Goal: Task Accomplishment & Management: Manage account settings

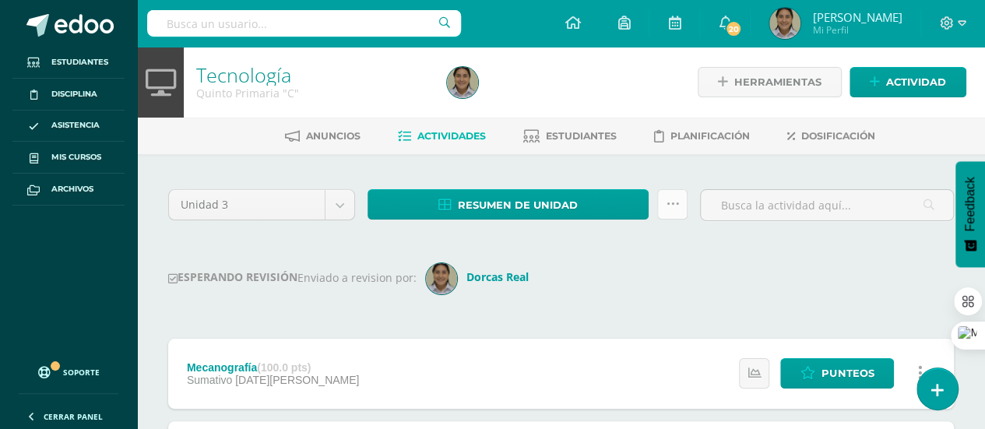
click at [682, 201] on link at bounding box center [672, 204] width 30 height 30
click at [752, 263] on div "ESPERANDO REVISIÓN Enviado a revision por: [PERSON_NAME] Real" at bounding box center [561, 278] width 786 height 31
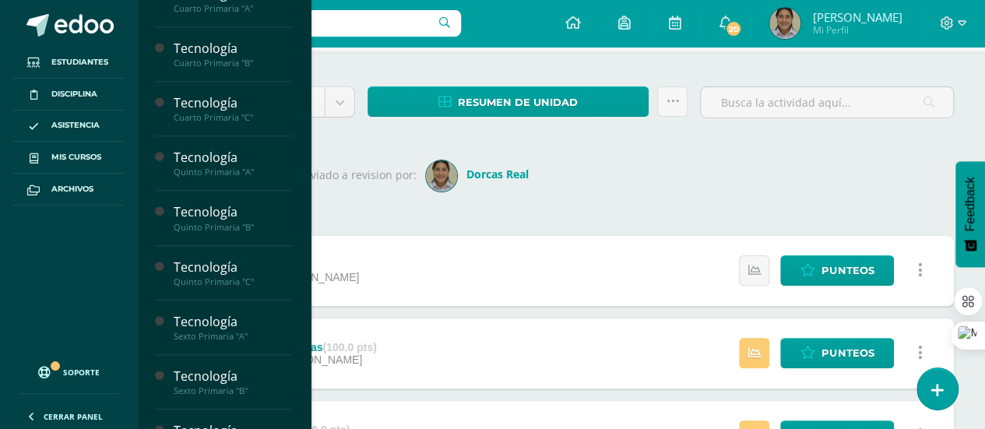
scroll to position [548, 0]
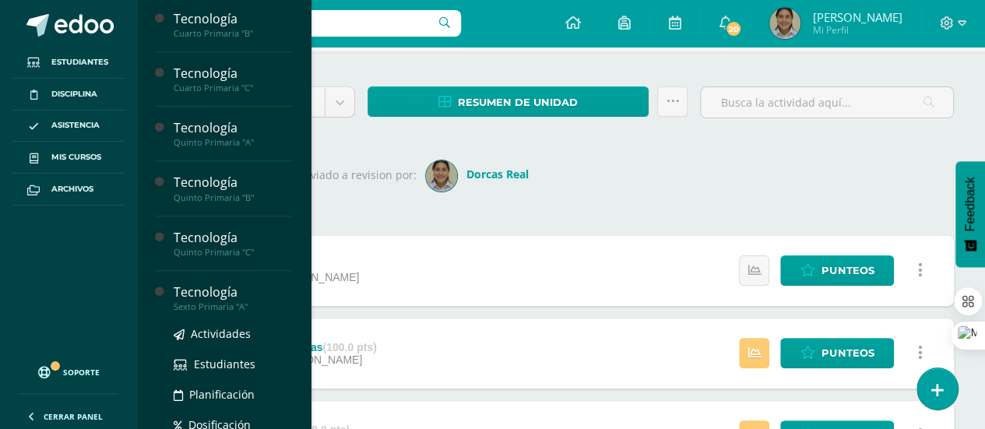
click at [271, 303] on div "Sexto Primaria "A"" at bounding box center [233, 306] width 118 height 11
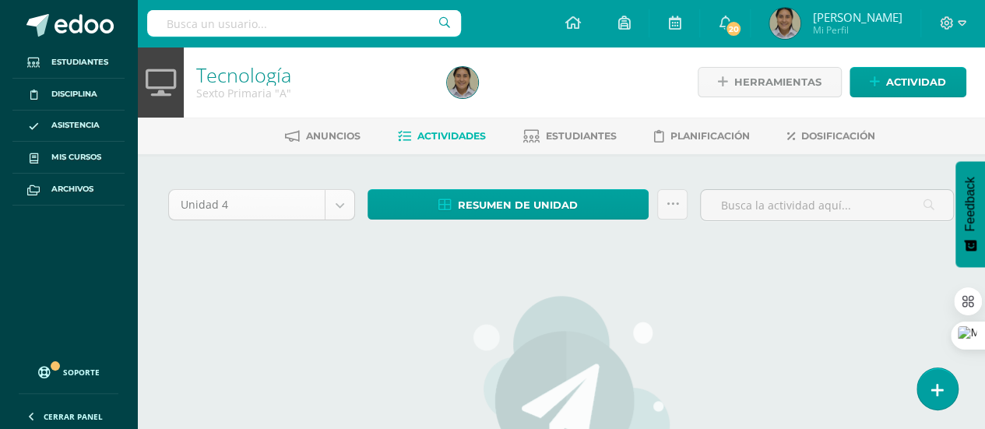
click at [335, 192] on body "Estudiantes Disciplina Asistencia Mis cursos Archivos Soporte Ayuda Reportar un…" at bounding box center [492, 336] width 985 height 673
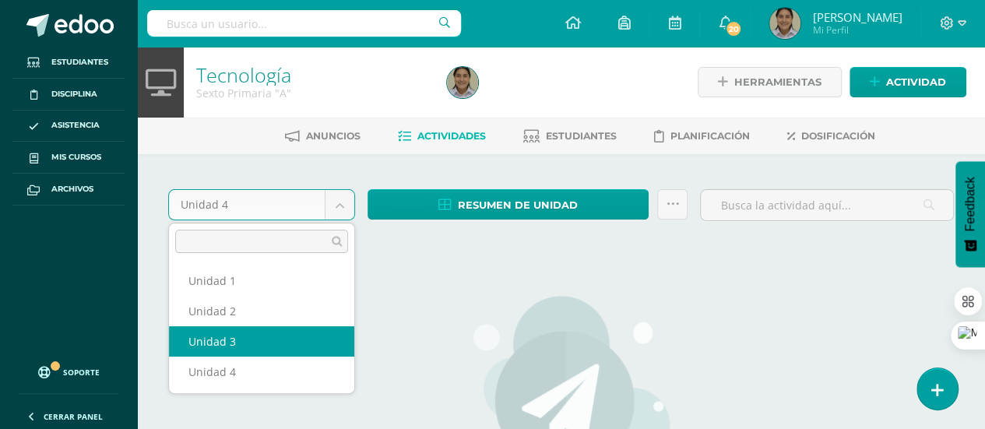
select select "Unidad 3"
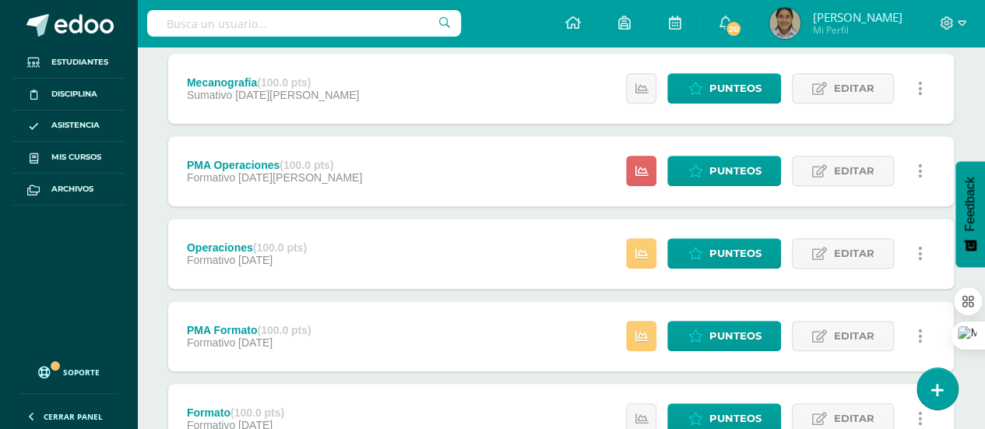
scroll to position [308, 0]
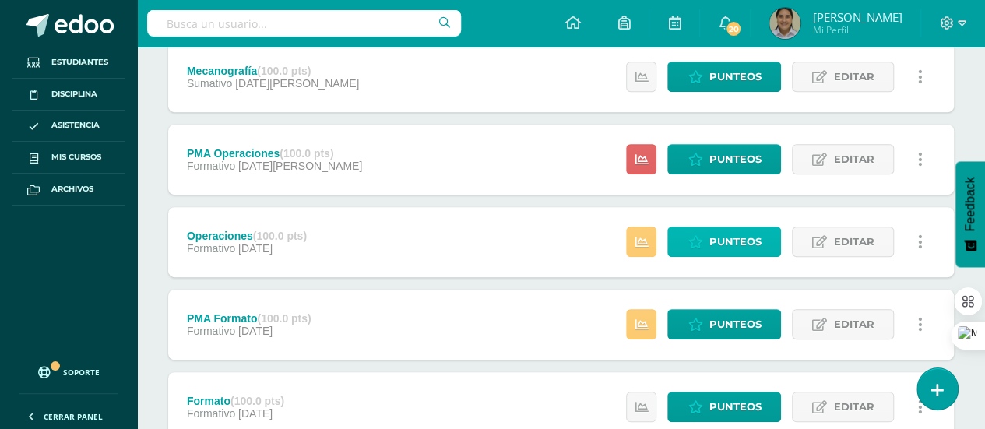
click at [760, 230] on span "Punteos" at bounding box center [734, 241] width 52 height 29
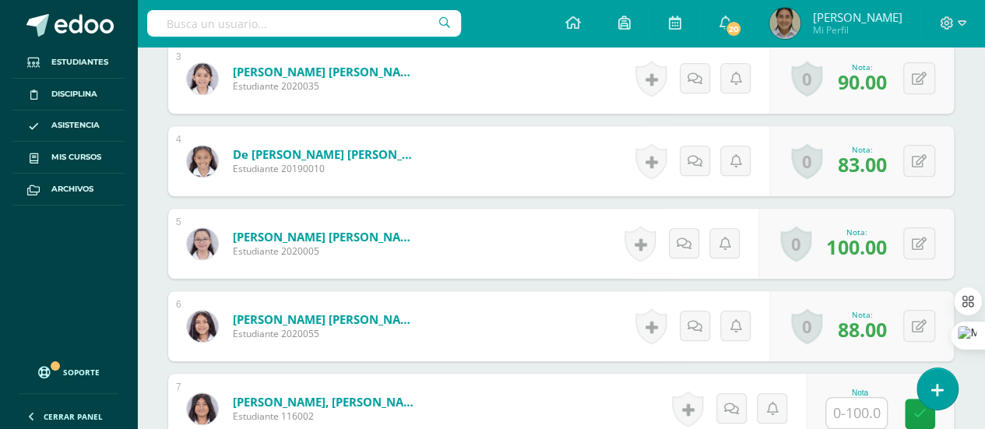
scroll to position [749, 0]
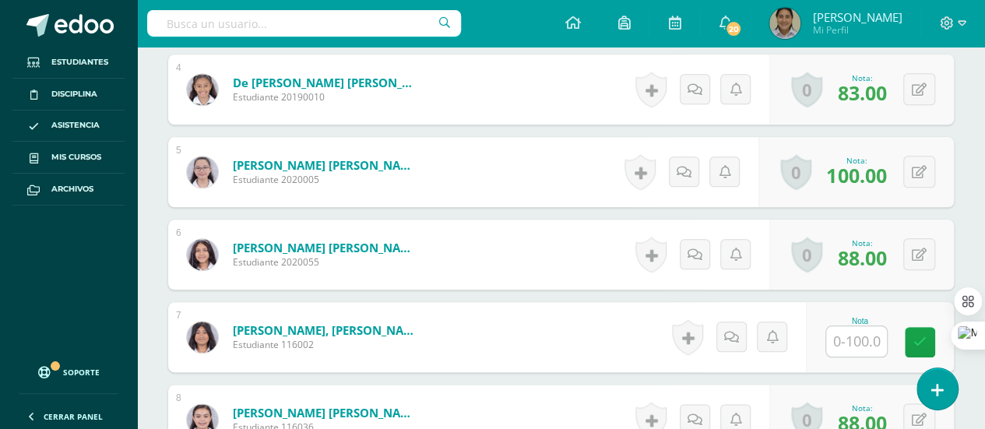
click at [874, 326] on input "text" at bounding box center [856, 341] width 61 height 30
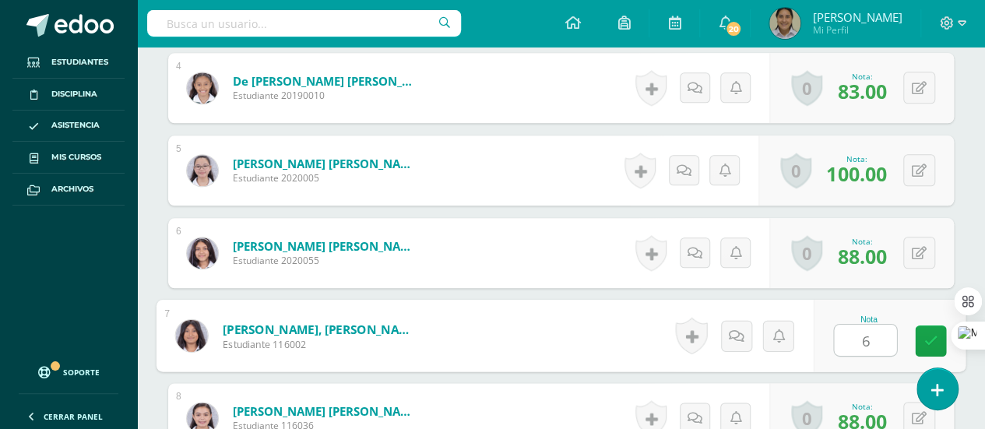
scroll to position [751, 0]
type input "63"
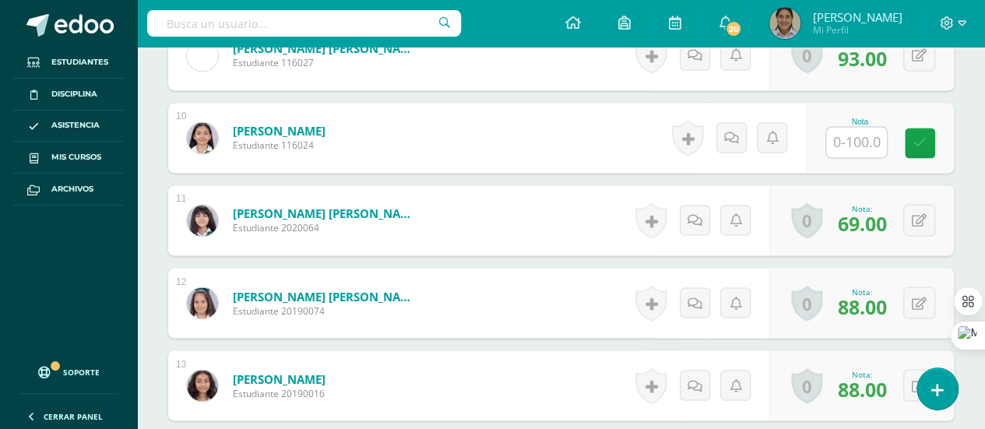
scroll to position [1162, 0]
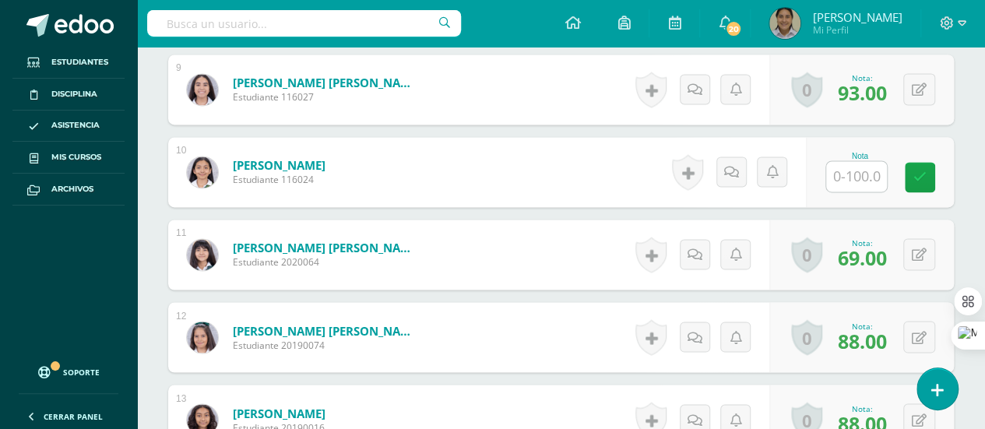
click at [863, 175] on input "text" at bounding box center [856, 176] width 61 height 30
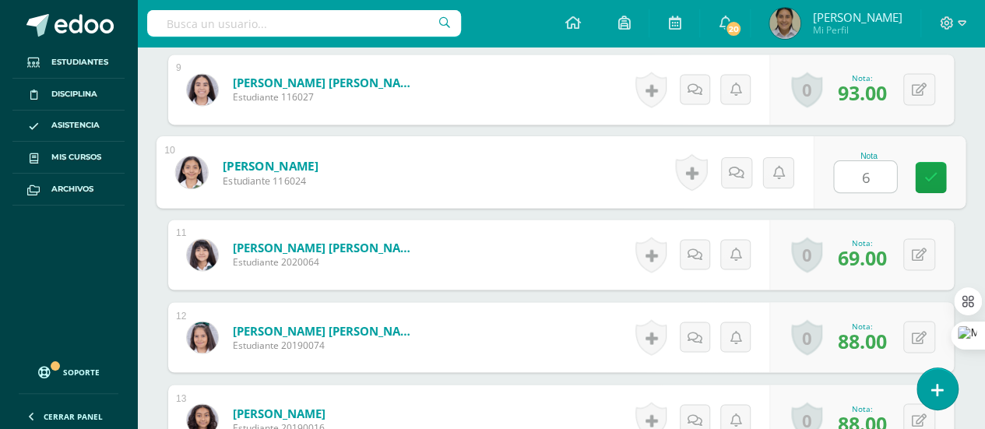
type input "63"
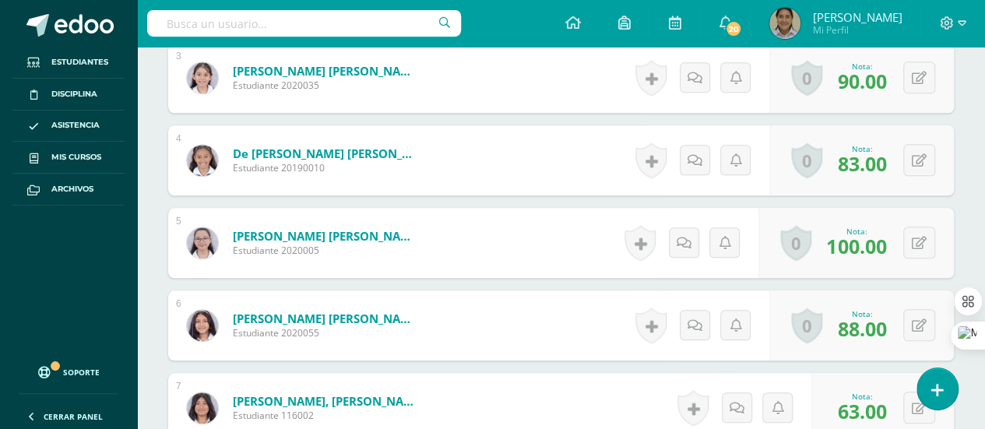
scroll to position [0, 0]
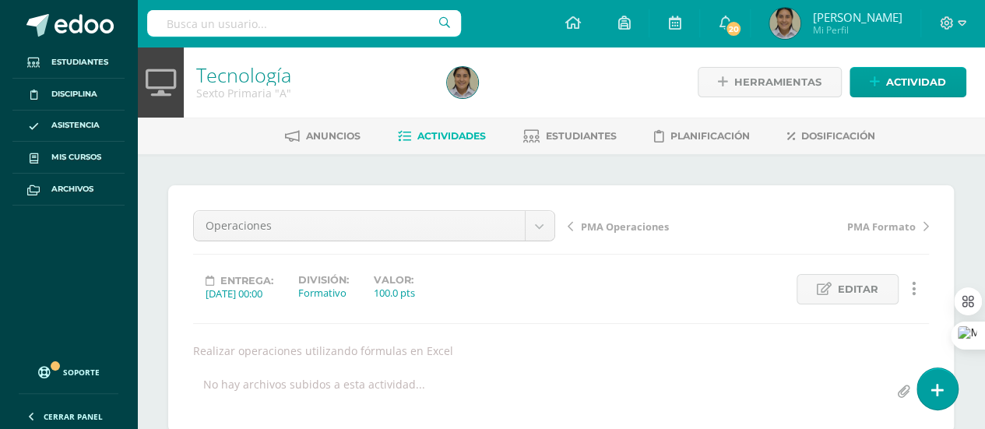
click at [265, 64] on link "Tecnología" at bounding box center [243, 75] width 95 height 26
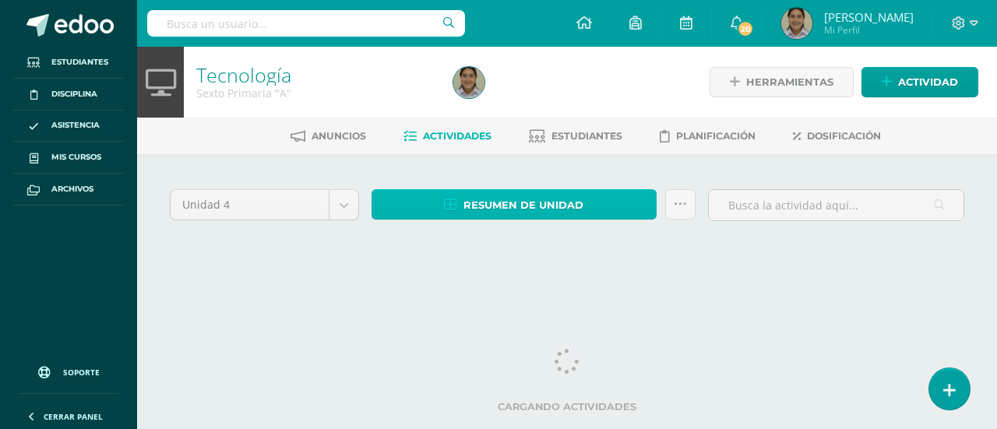
click at [533, 199] on span "Resumen de unidad" at bounding box center [523, 205] width 120 height 29
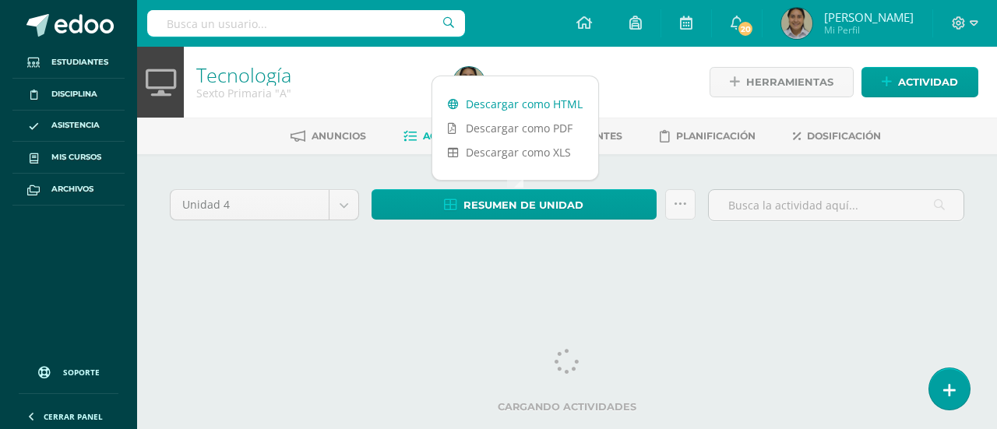
click at [546, 100] on link "Descargar como HTML" at bounding box center [515, 104] width 166 height 24
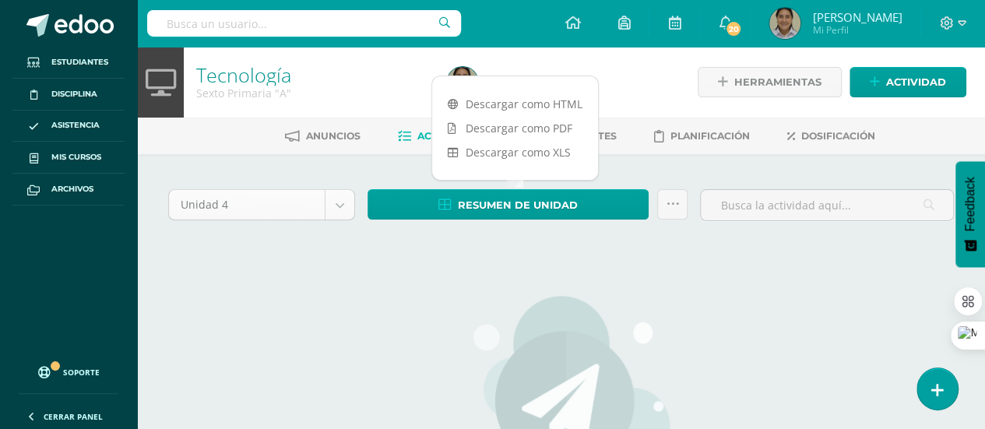
click at [339, 206] on body "Estudiantes Disciplina Asistencia Mis cursos Archivos Soporte Ayuda Reportar un…" at bounding box center [492, 336] width 985 height 673
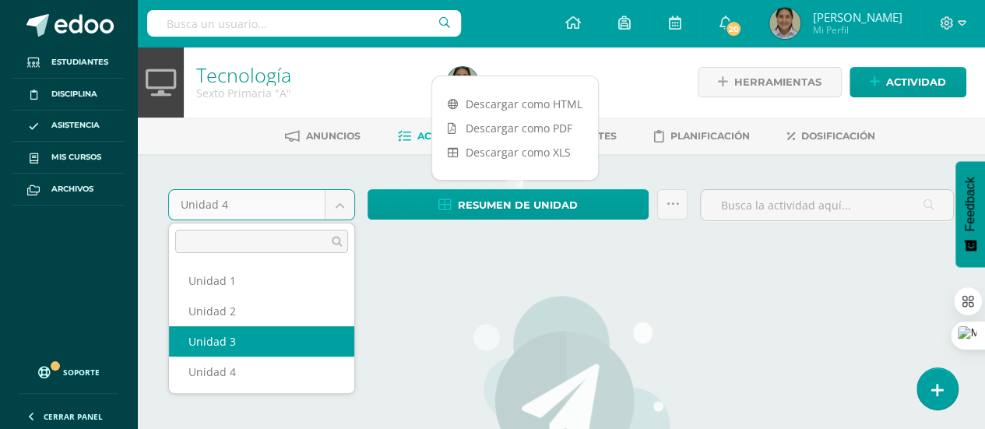
select select "Unidad 3"
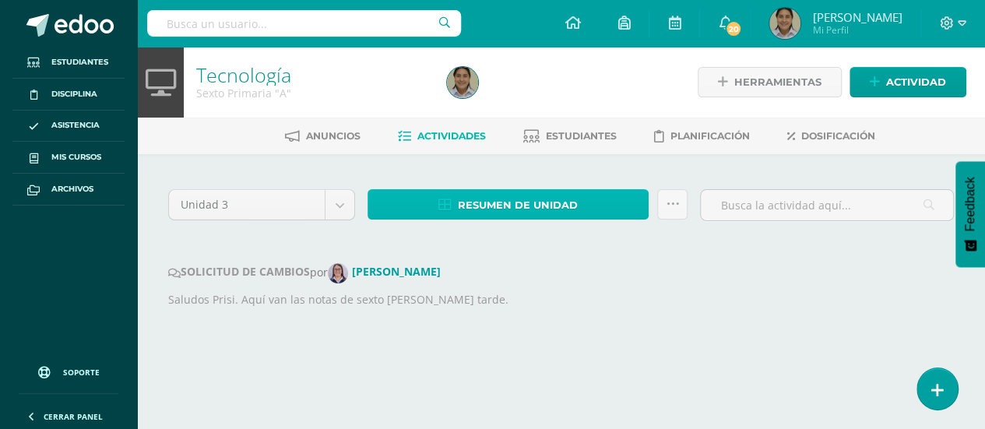
click at [605, 200] on link "Resumen de unidad" at bounding box center [507, 204] width 281 height 30
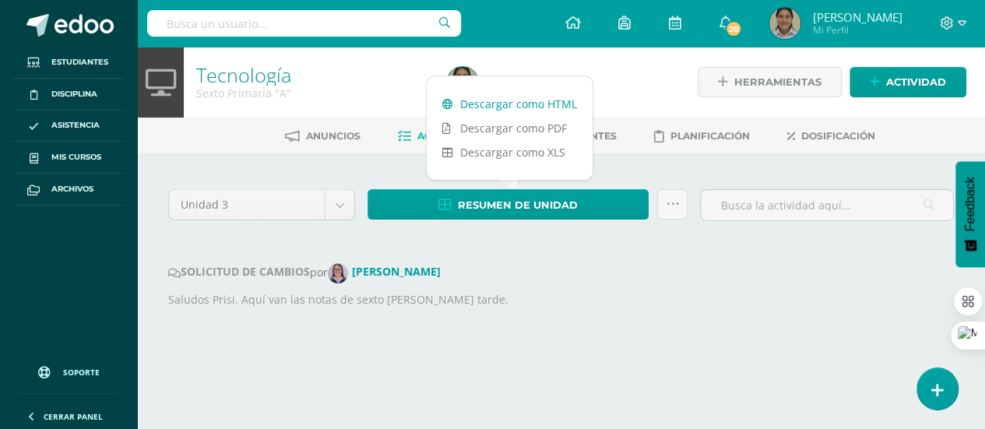
click at [571, 111] on link "Descargar como HTML" at bounding box center [510, 104] width 166 height 24
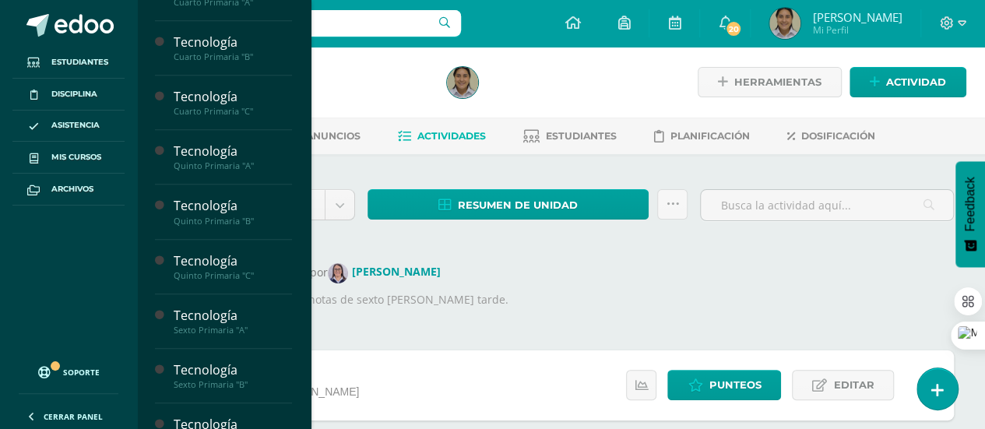
scroll to position [548, 0]
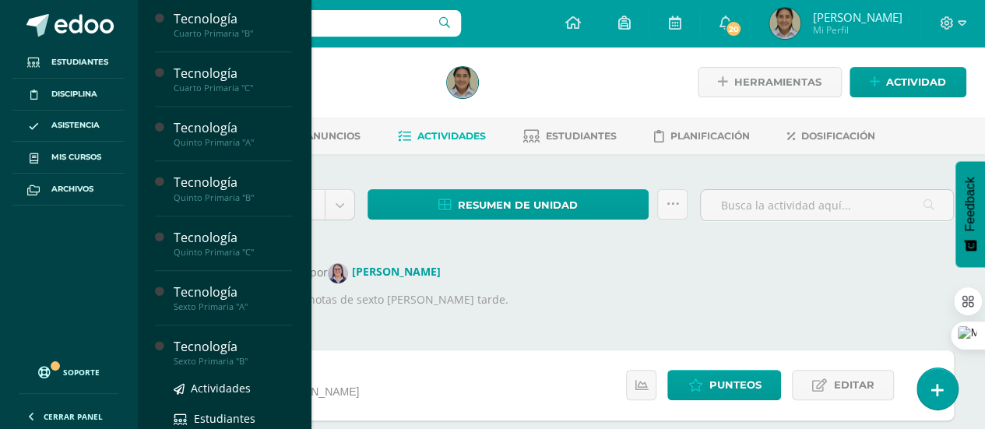
click at [267, 356] on div "Sexto Primaria "B"" at bounding box center [233, 361] width 118 height 11
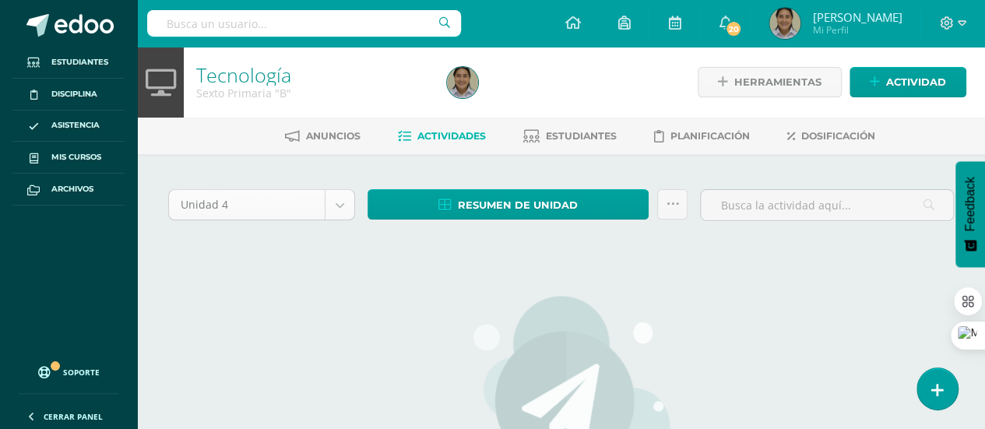
click at [337, 203] on body "Estudiantes Disciplina Asistencia Mis cursos Archivos Soporte Ayuda Reportar un…" at bounding box center [492, 336] width 985 height 673
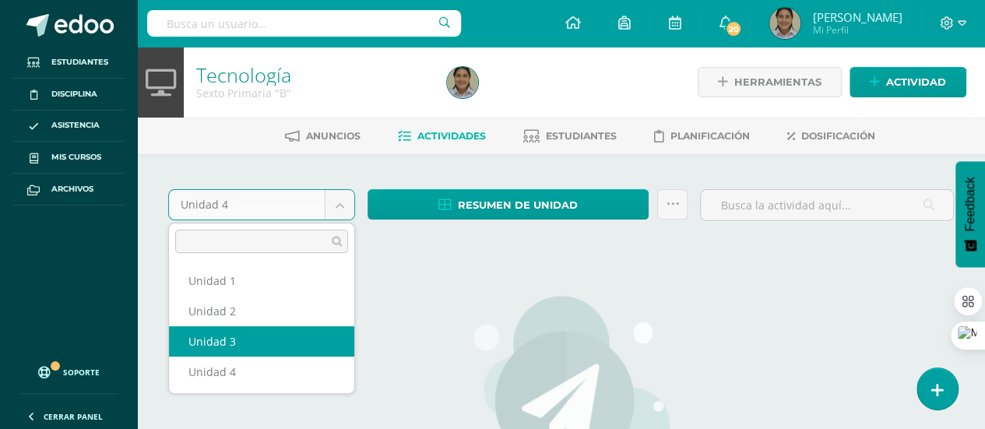
select select "Unidad 3"
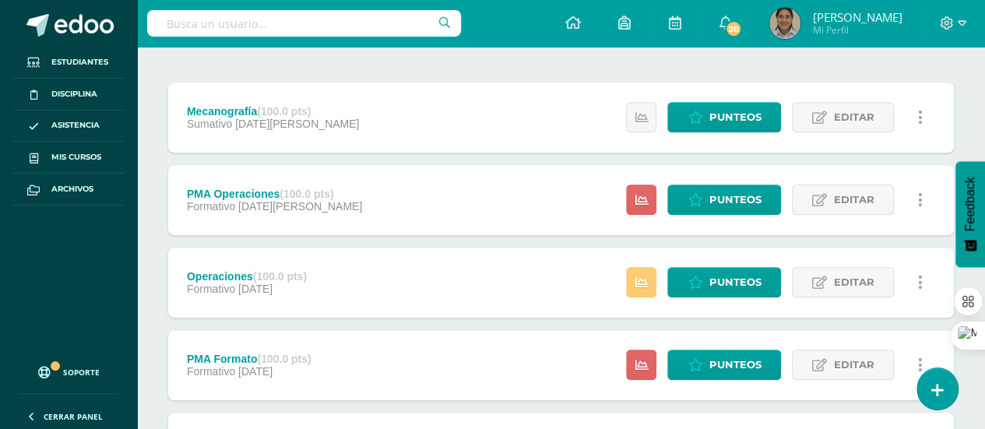
scroll to position [314, 0]
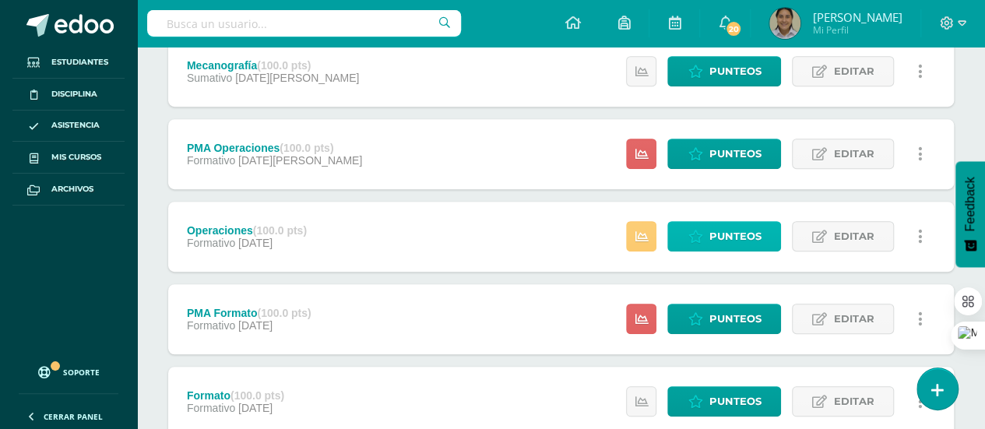
click at [743, 226] on span "Punteos" at bounding box center [734, 236] width 52 height 29
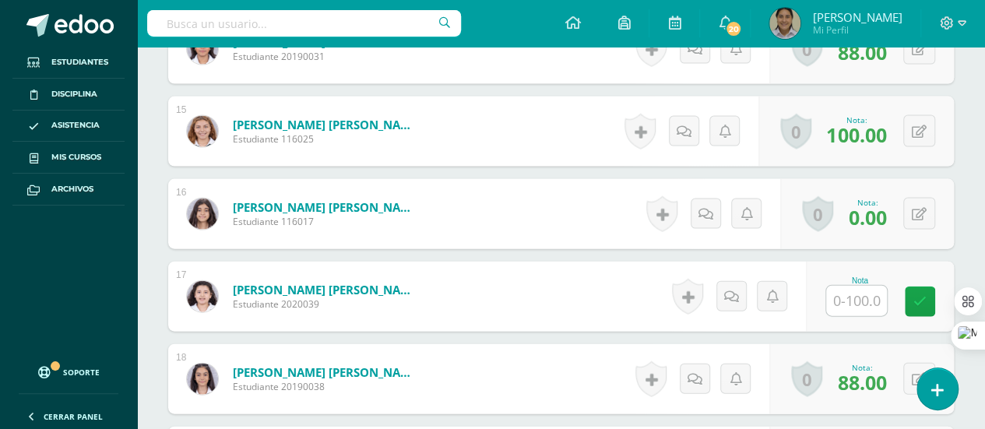
scroll to position [1648, 0]
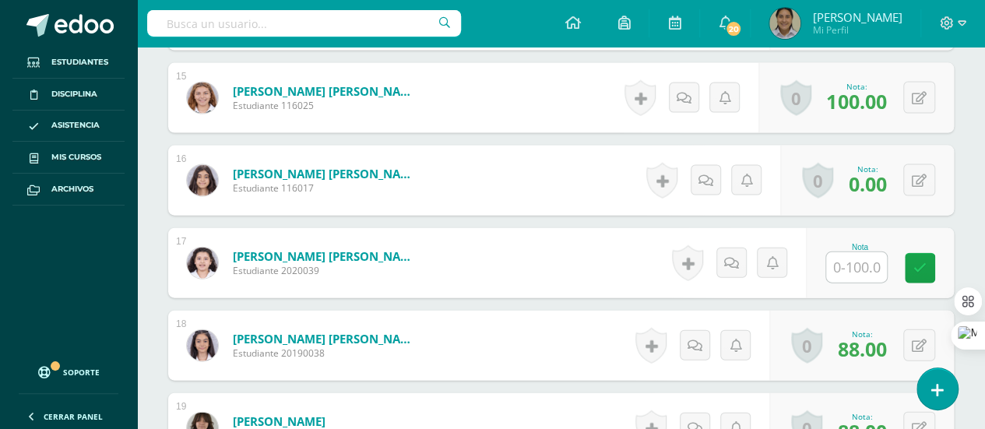
click at [875, 261] on input "text" at bounding box center [856, 267] width 61 height 30
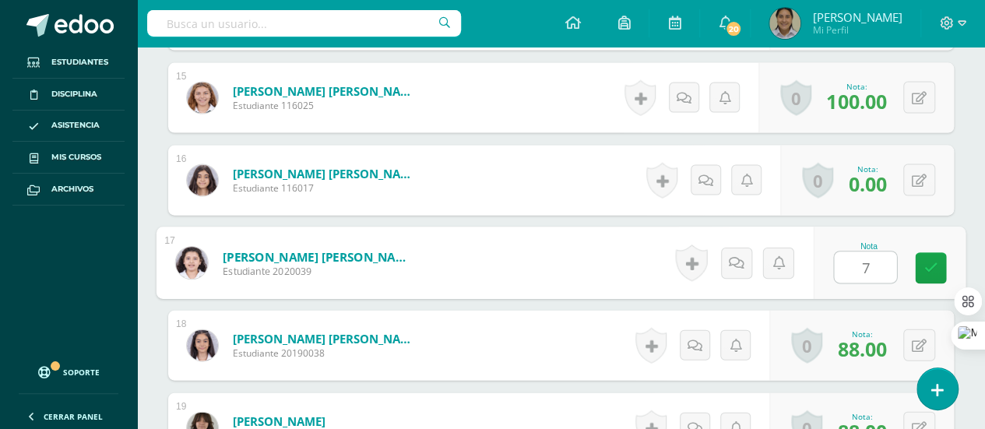
type input "75"
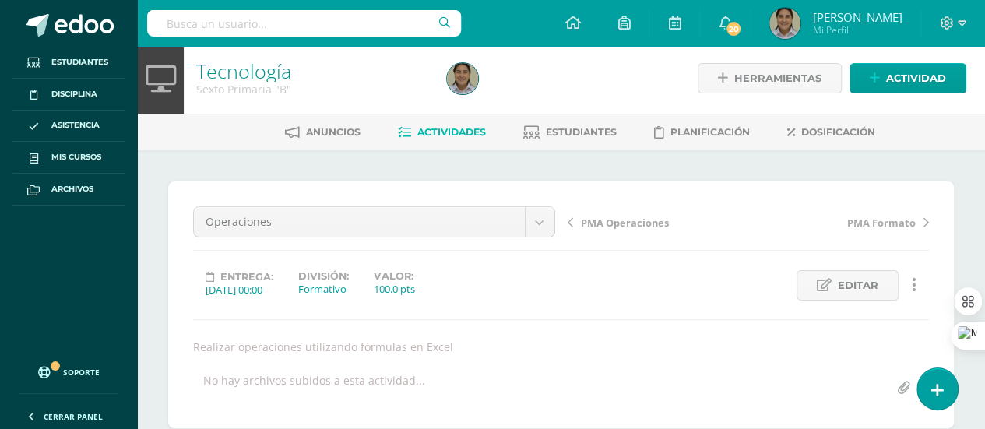
scroll to position [0, 0]
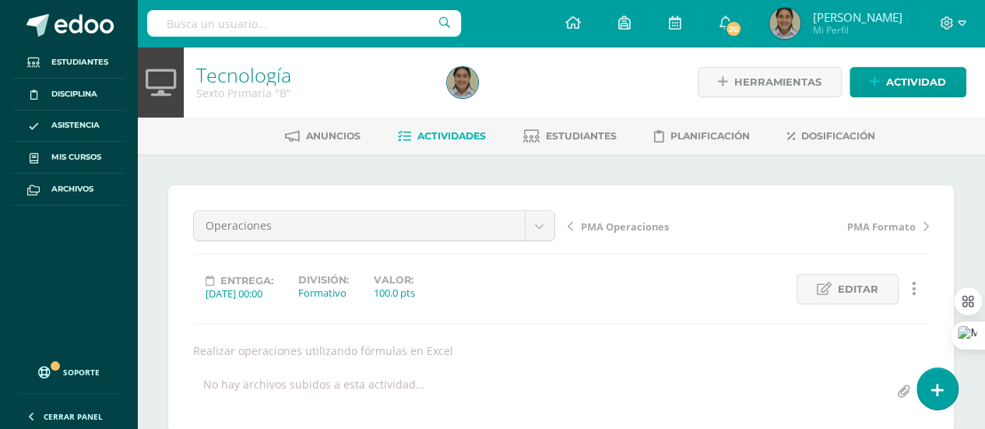
click at [240, 69] on link "Tecnología" at bounding box center [243, 75] width 95 height 26
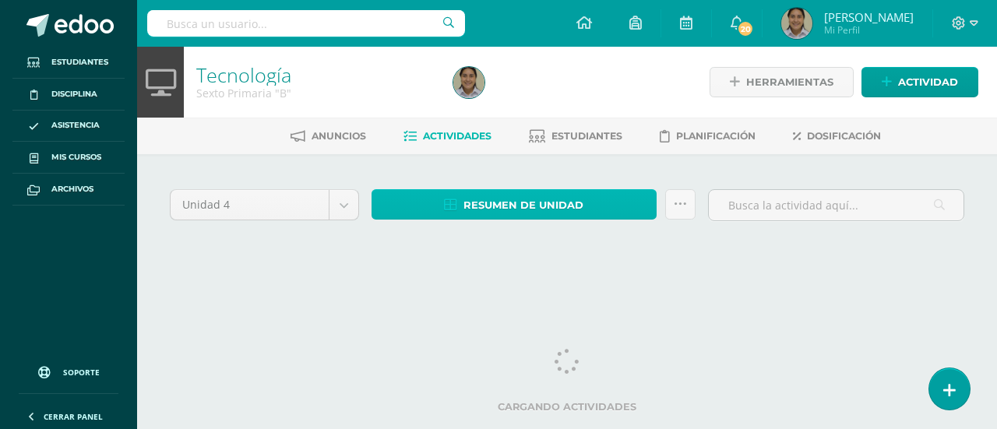
click at [507, 204] on span "Resumen de unidad" at bounding box center [523, 205] width 120 height 29
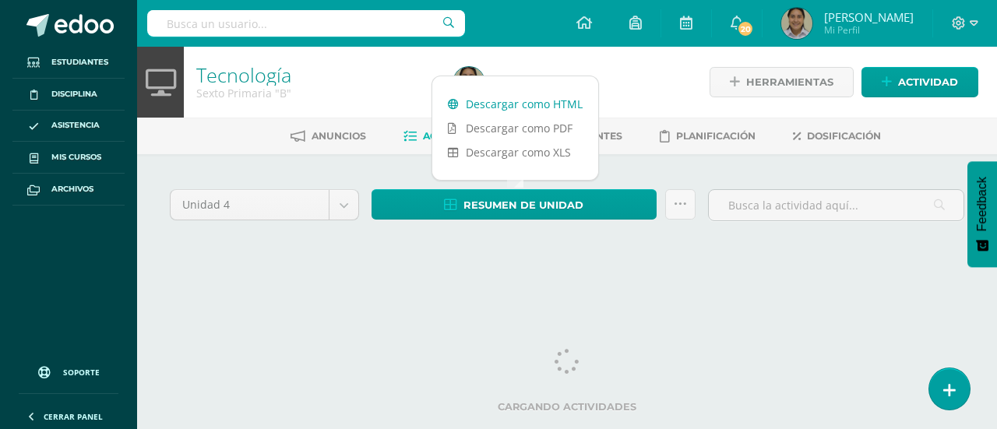
click at [519, 100] on link "Descargar como HTML" at bounding box center [515, 104] width 166 height 24
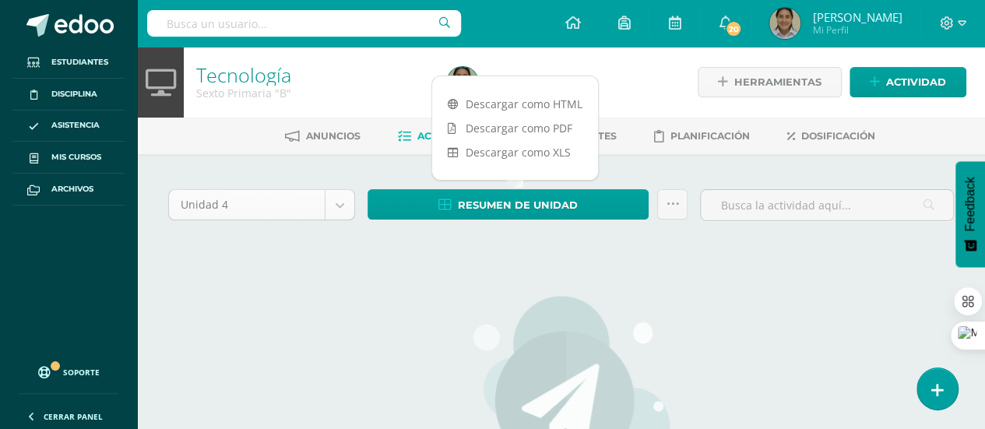
click at [339, 213] on body "Estudiantes Disciplina Asistencia Mis cursos Archivos Soporte Ayuda Reportar un…" at bounding box center [492, 336] width 985 height 673
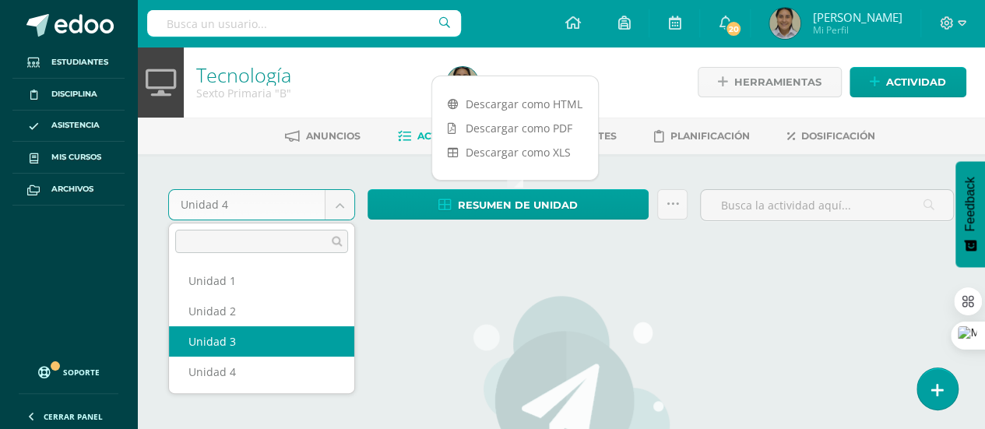
select select "Unidad 3"
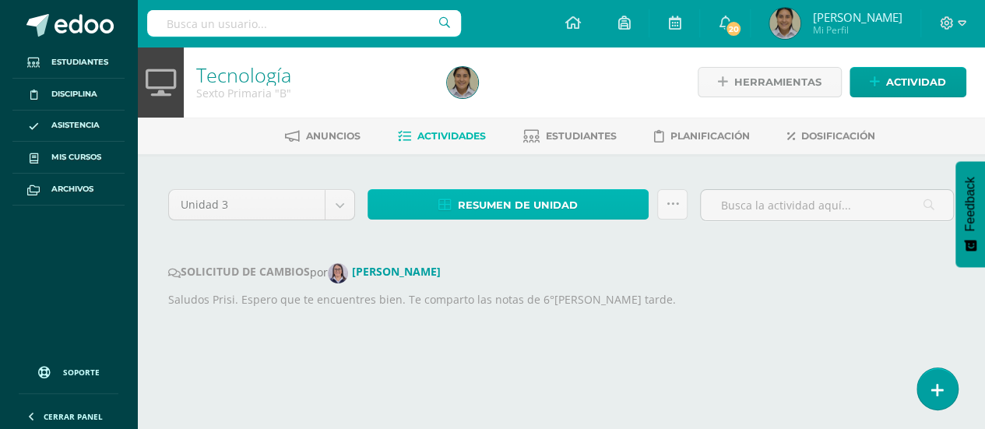
click at [516, 211] on span "Resumen de unidad" at bounding box center [518, 205] width 120 height 29
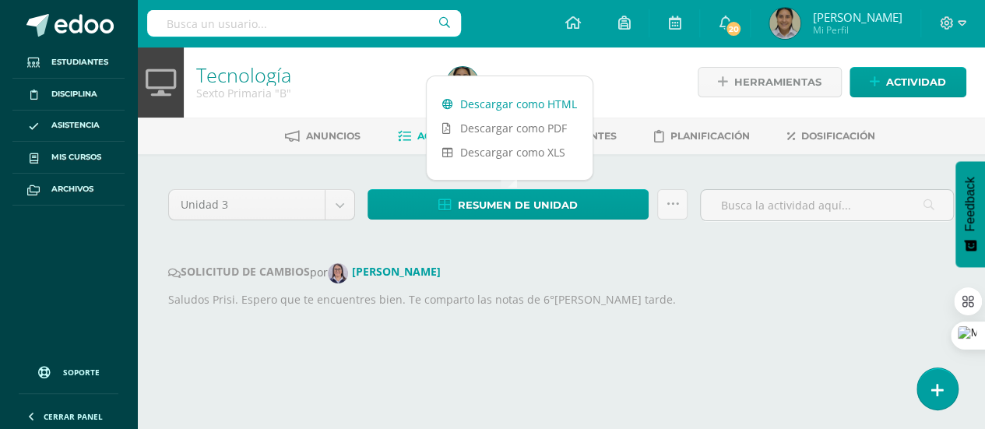
click at [514, 106] on link "Descargar como HTML" at bounding box center [510, 104] width 166 height 24
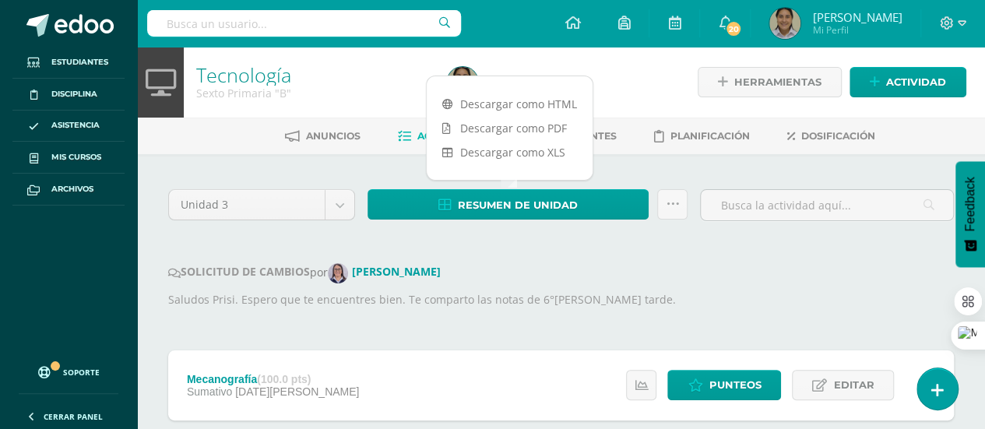
click at [591, 274] on div "SOLICITUD DE CAMBIOS por Ana Asturias" at bounding box center [561, 273] width 786 height 20
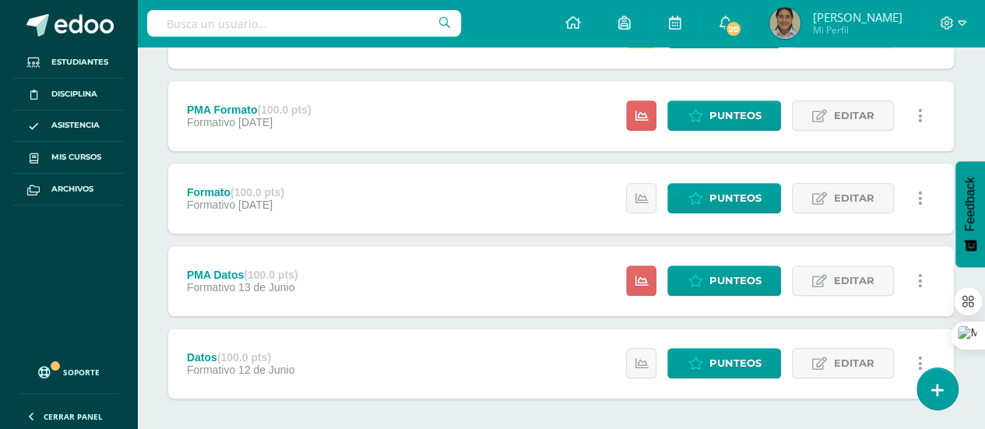
scroll to position [553, 0]
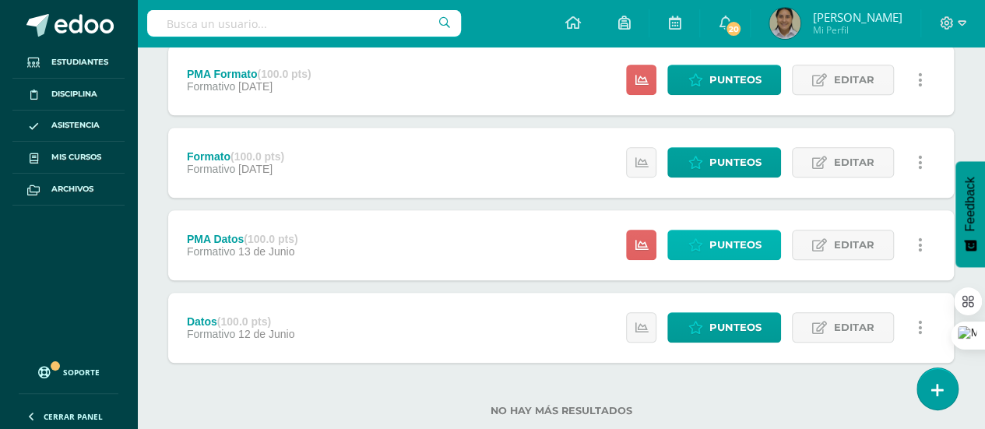
click at [742, 241] on span "Punteos" at bounding box center [734, 244] width 52 height 29
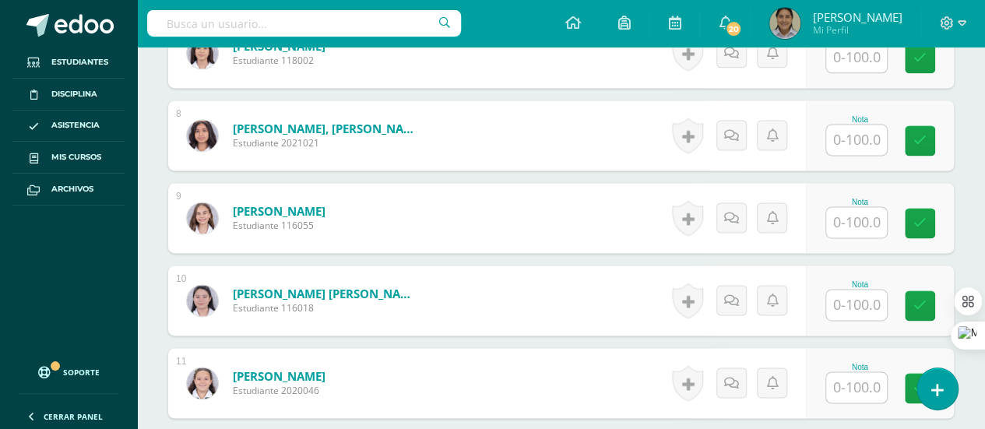
scroll to position [1030, 0]
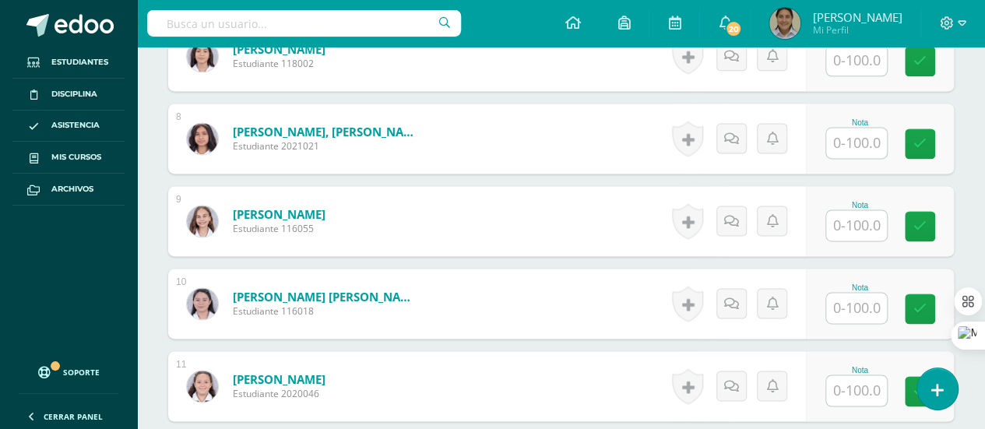
click at [850, 222] on input "text" at bounding box center [856, 225] width 61 height 30
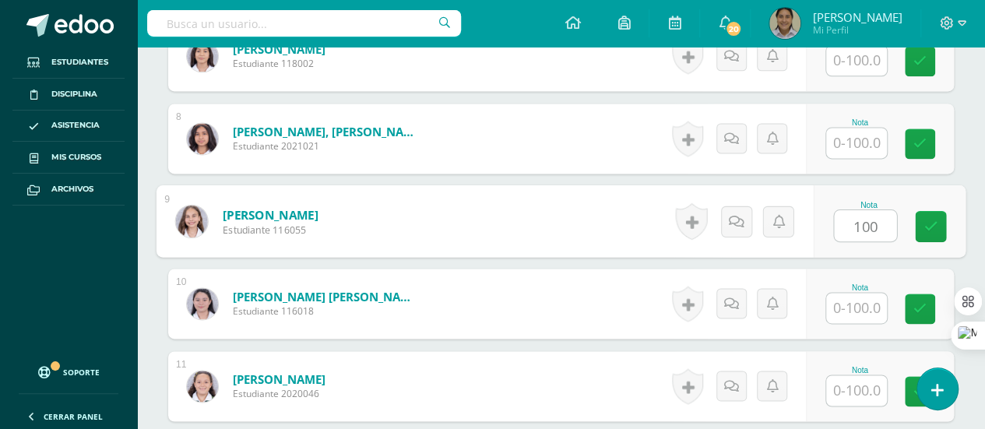
type input "100"
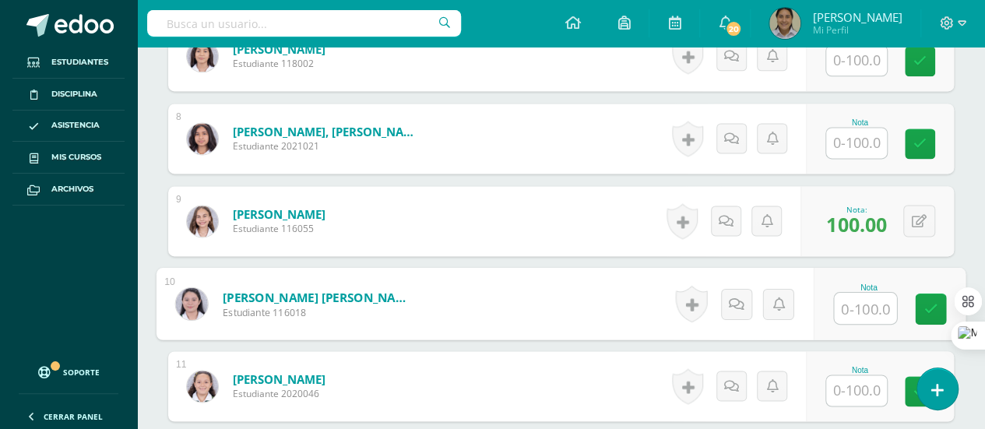
click at [146, 154] on div "¿Estás seguro que quieres eliminar esta actividad? Esto borrará la actividad y …" at bounding box center [561, 233] width 848 height 2218
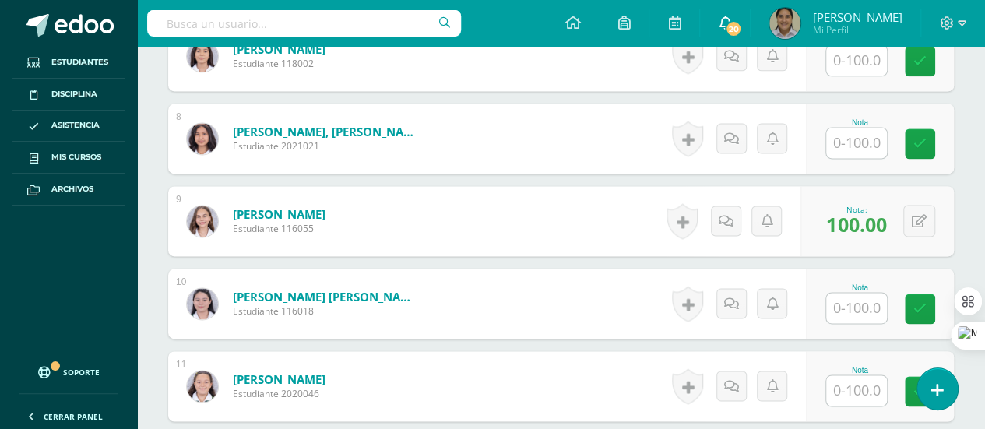
click at [742, 26] on span "20" at bounding box center [733, 28] width 17 height 17
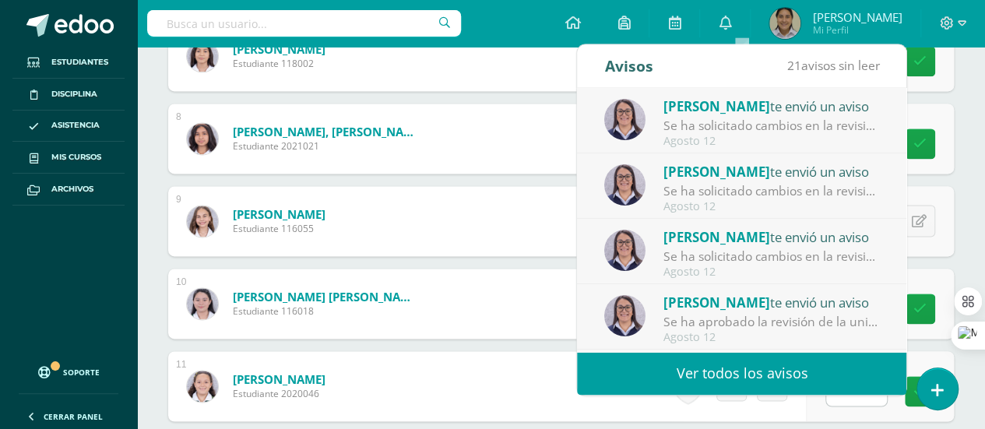
click at [735, 374] on link "Ver todos los avisos" at bounding box center [741, 373] width 329 height 43
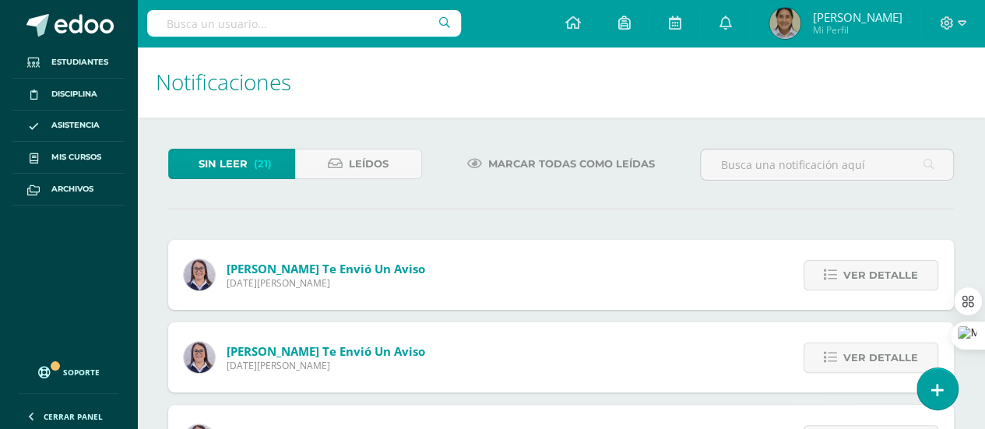
click at [502, 168] on span "Marcar todas como leídas" at bounding box center [571, 163] width 167 height 29
